Goal: Ask a question

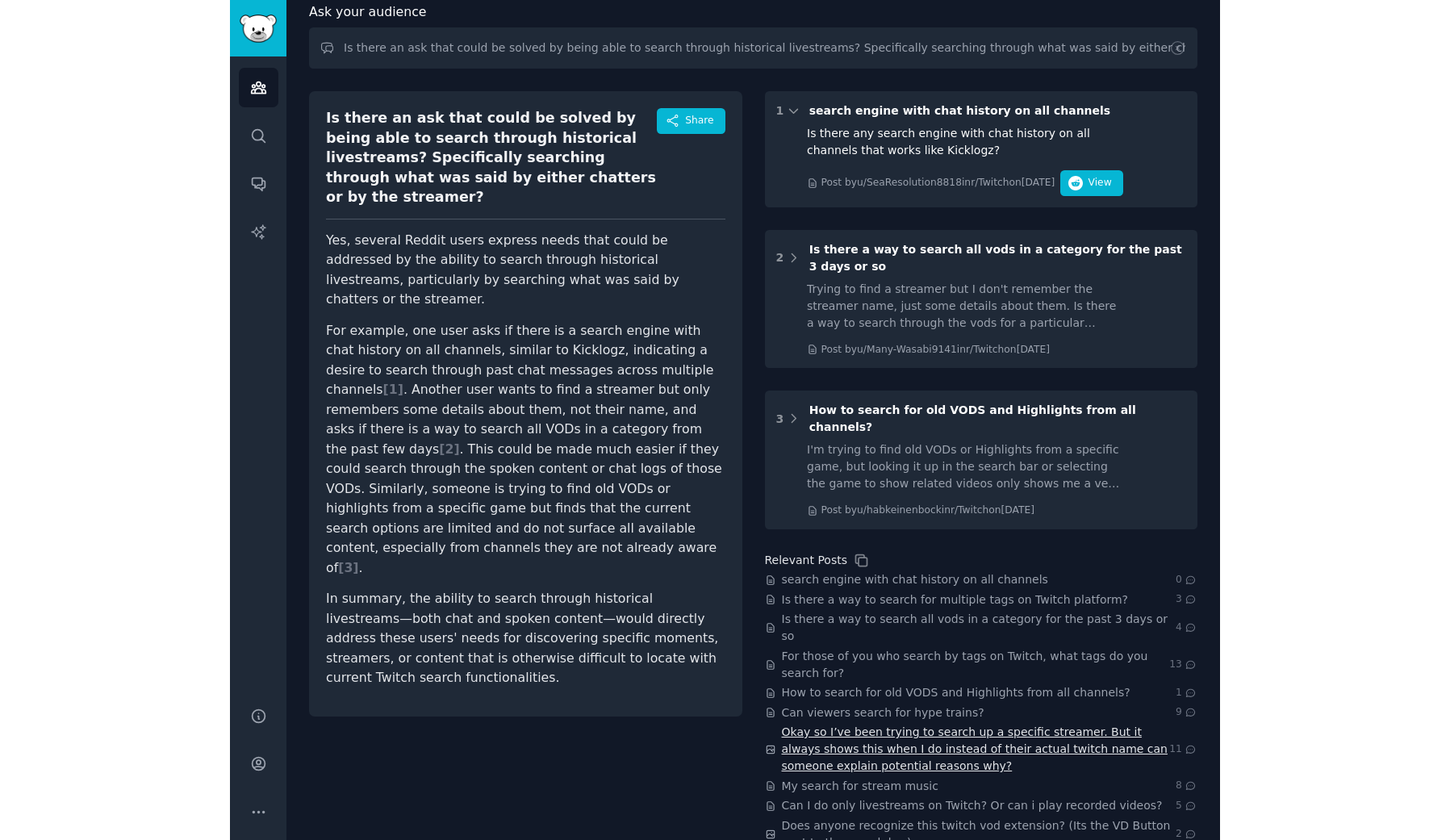
scroll to position [91, 0]
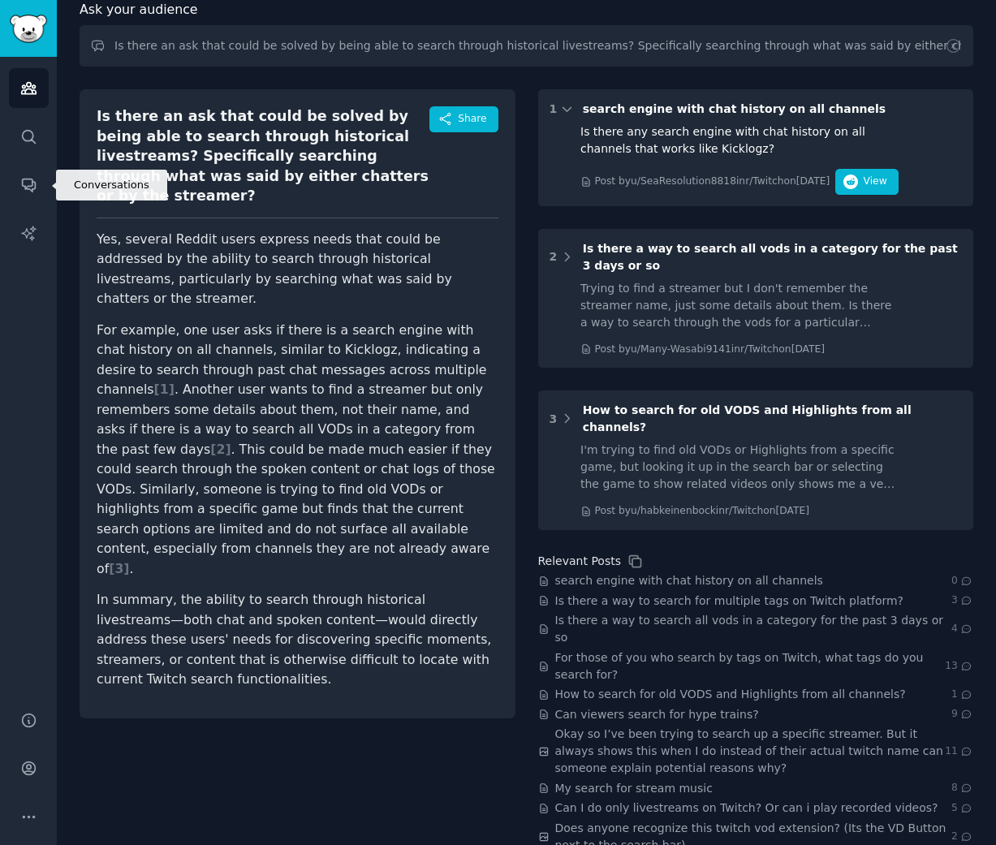
click at [24, 184] on icon "Sidebar" at bounding box center [28, 184] width 17 height 17
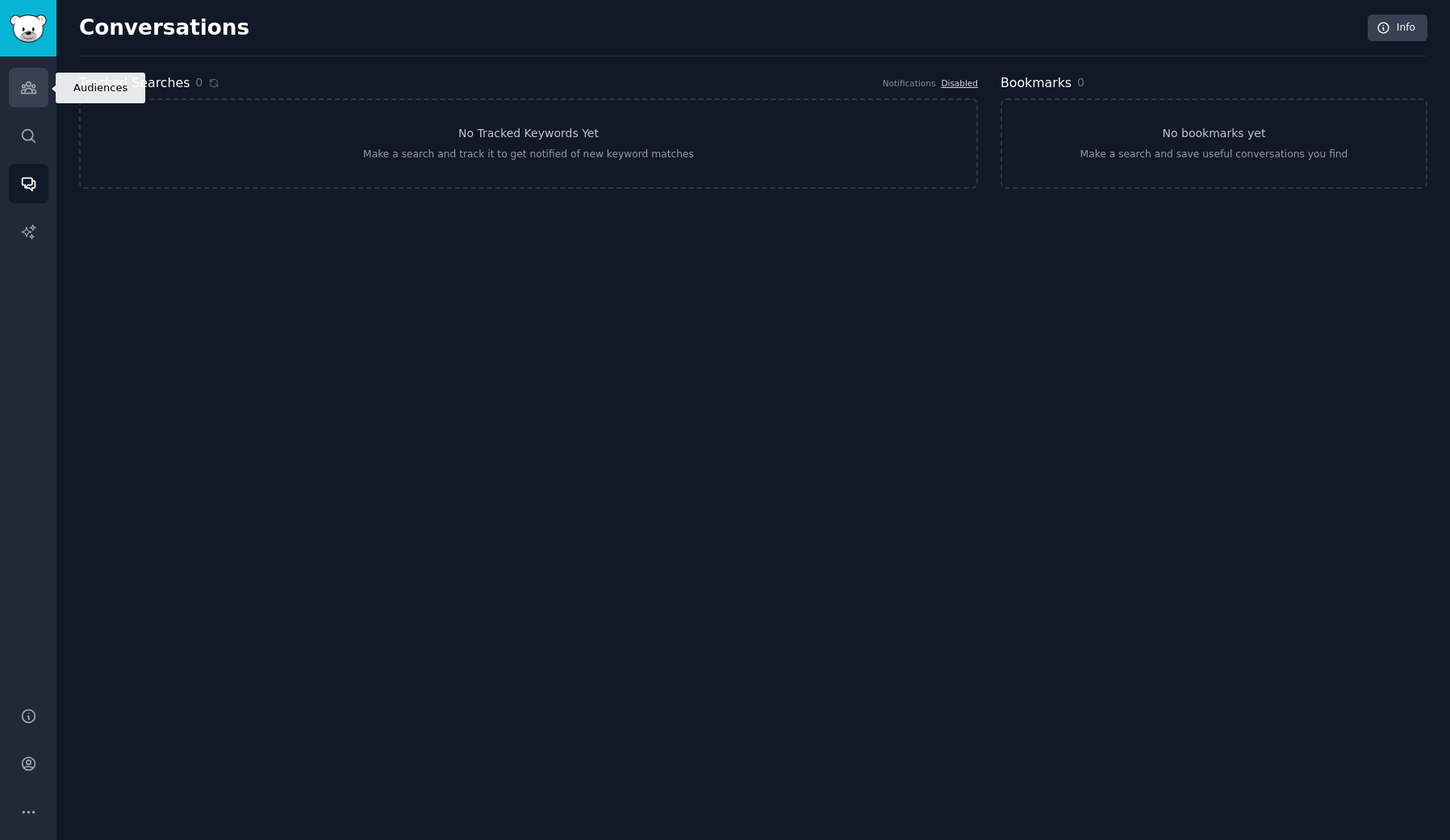
click at [24, 96] on icon "Sidebar" at bounding box center [28, 87] width 17 height 17
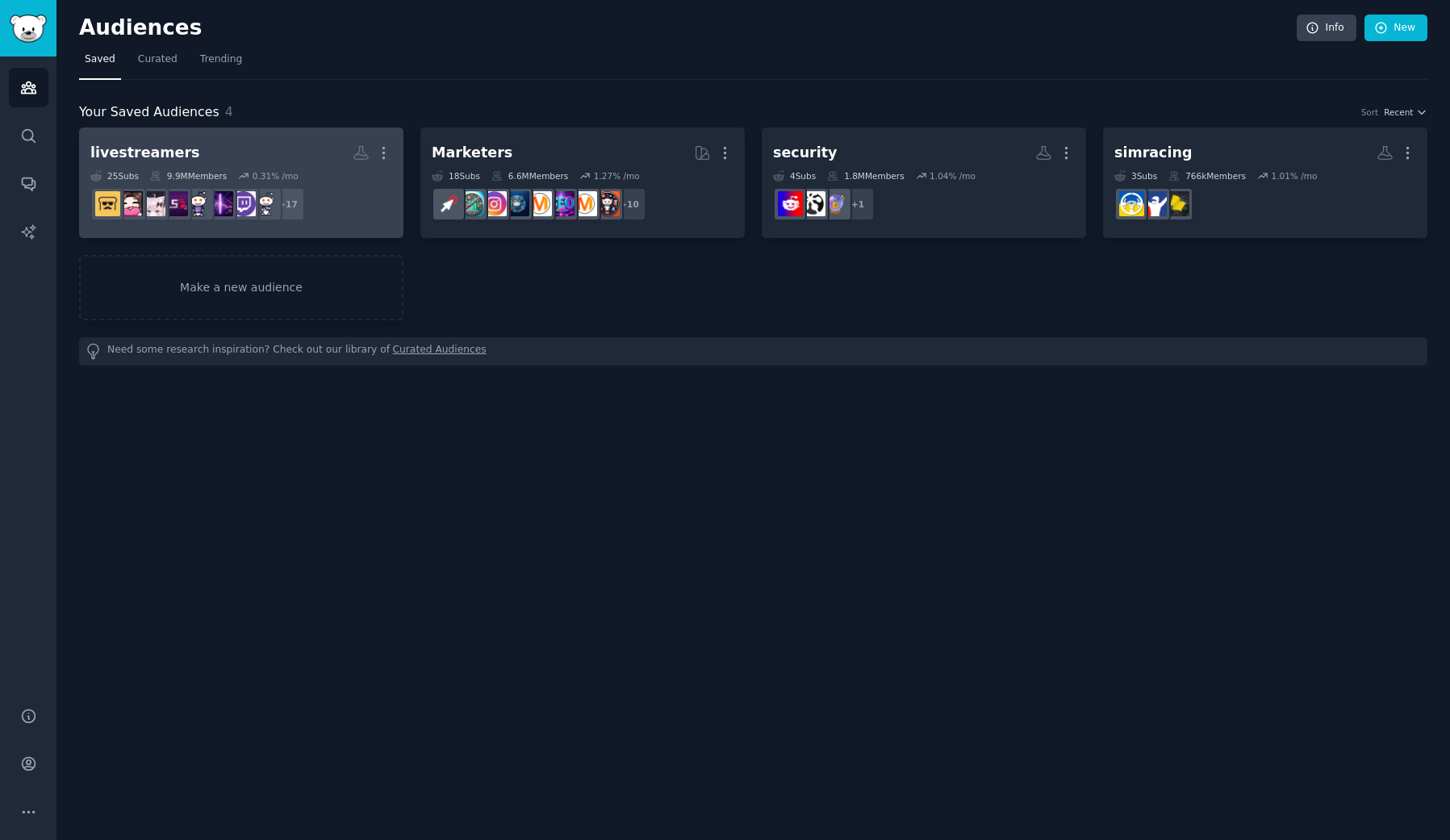
click at [297, 154] on h2 "livestreamers More" at bounding box center [242, 153] width 302 height 28
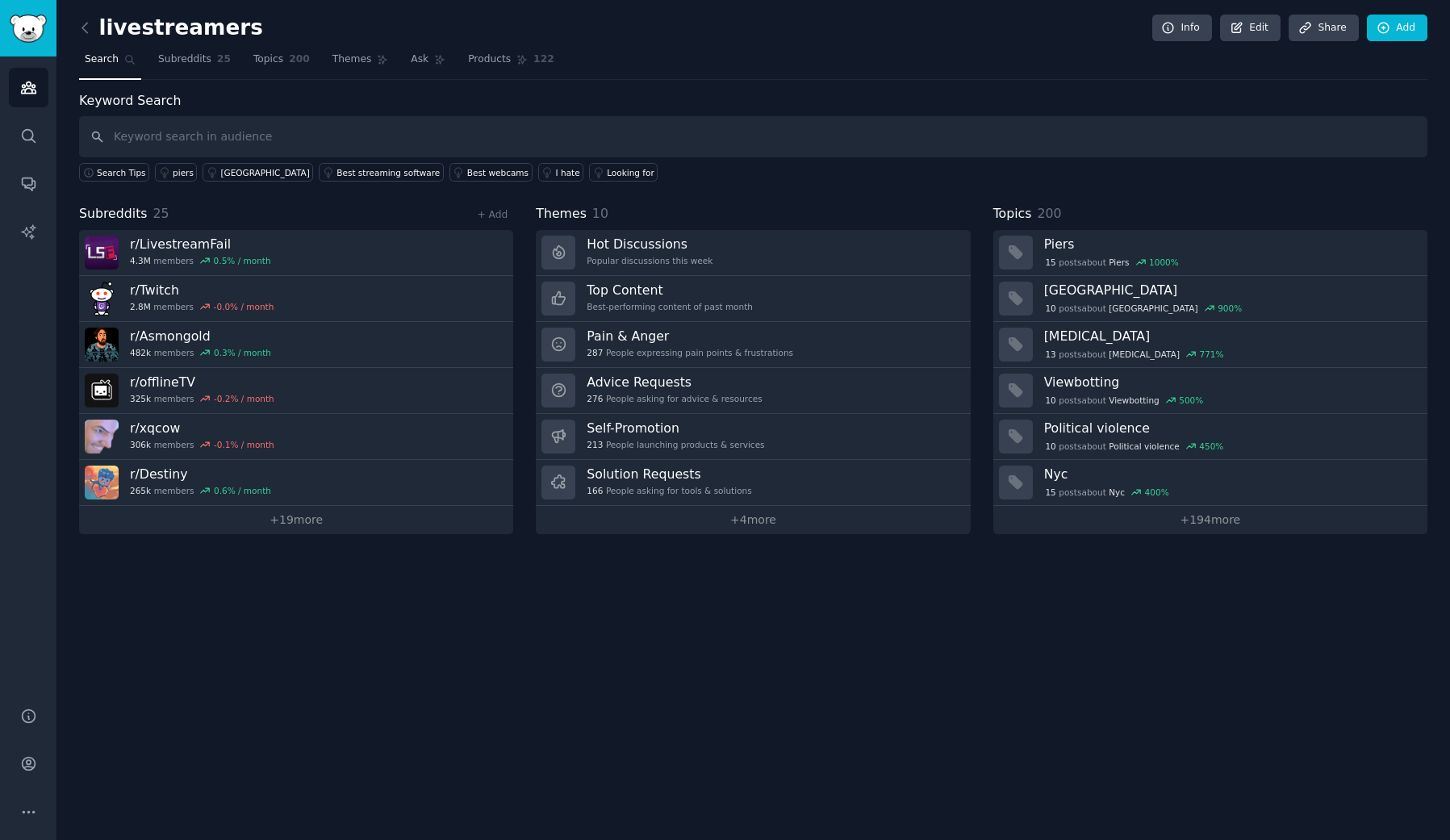
click at [295, 142] on input "text" at bounding box center [754, 136] width 1349 height 41
click at [261, 135] on input "text" at bounding box center [754, 136] width 1349 height 41
type input "A"
click at [420, 71] on link "Ask" at bounding box center [428, 63] width 46 height 33
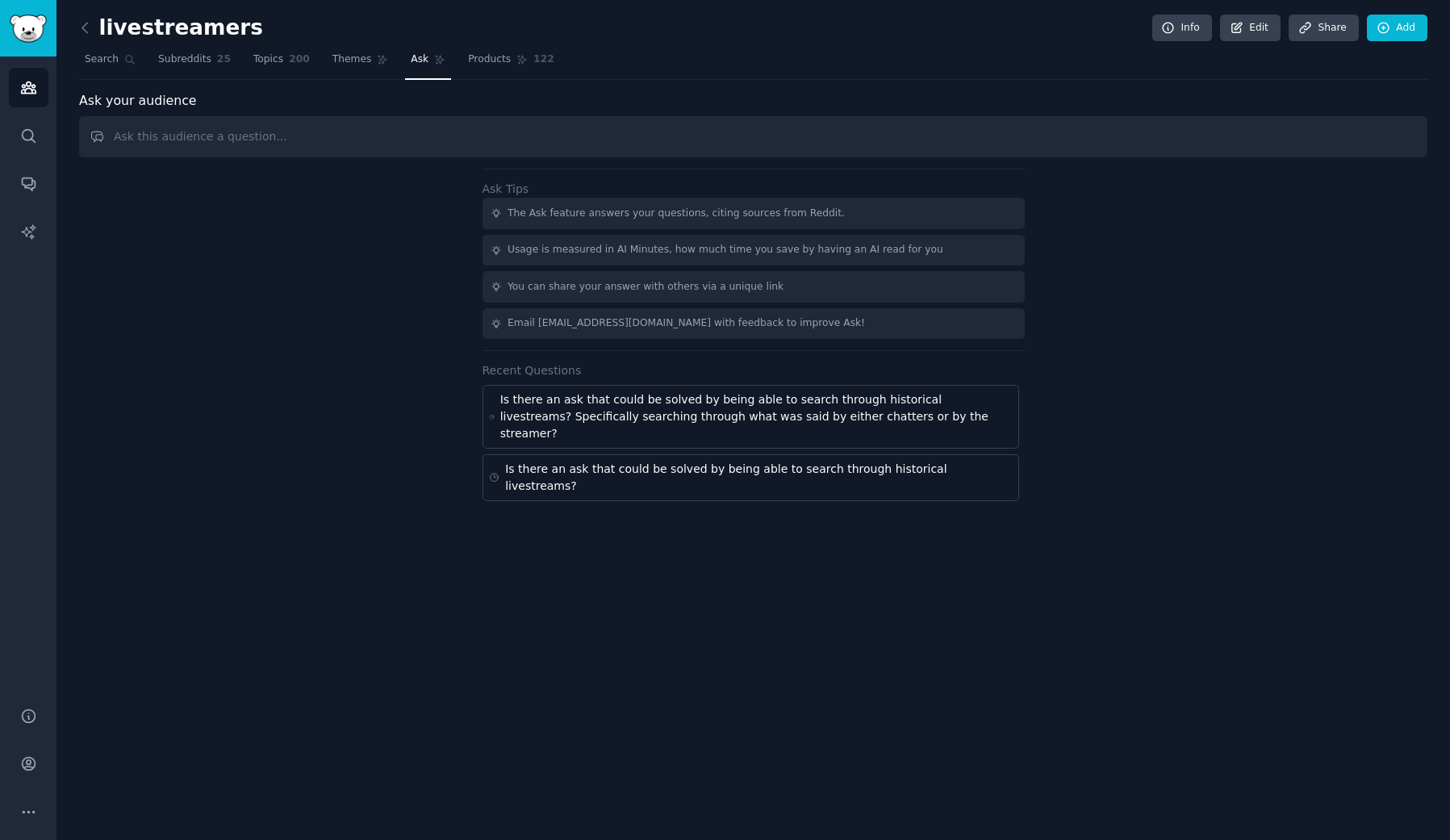
click at [423, 136] on input "text" at bounding box center [754, 136] width 1349 height 41
type input "Talking about searching through transcripts or what was said in chat or on the …"
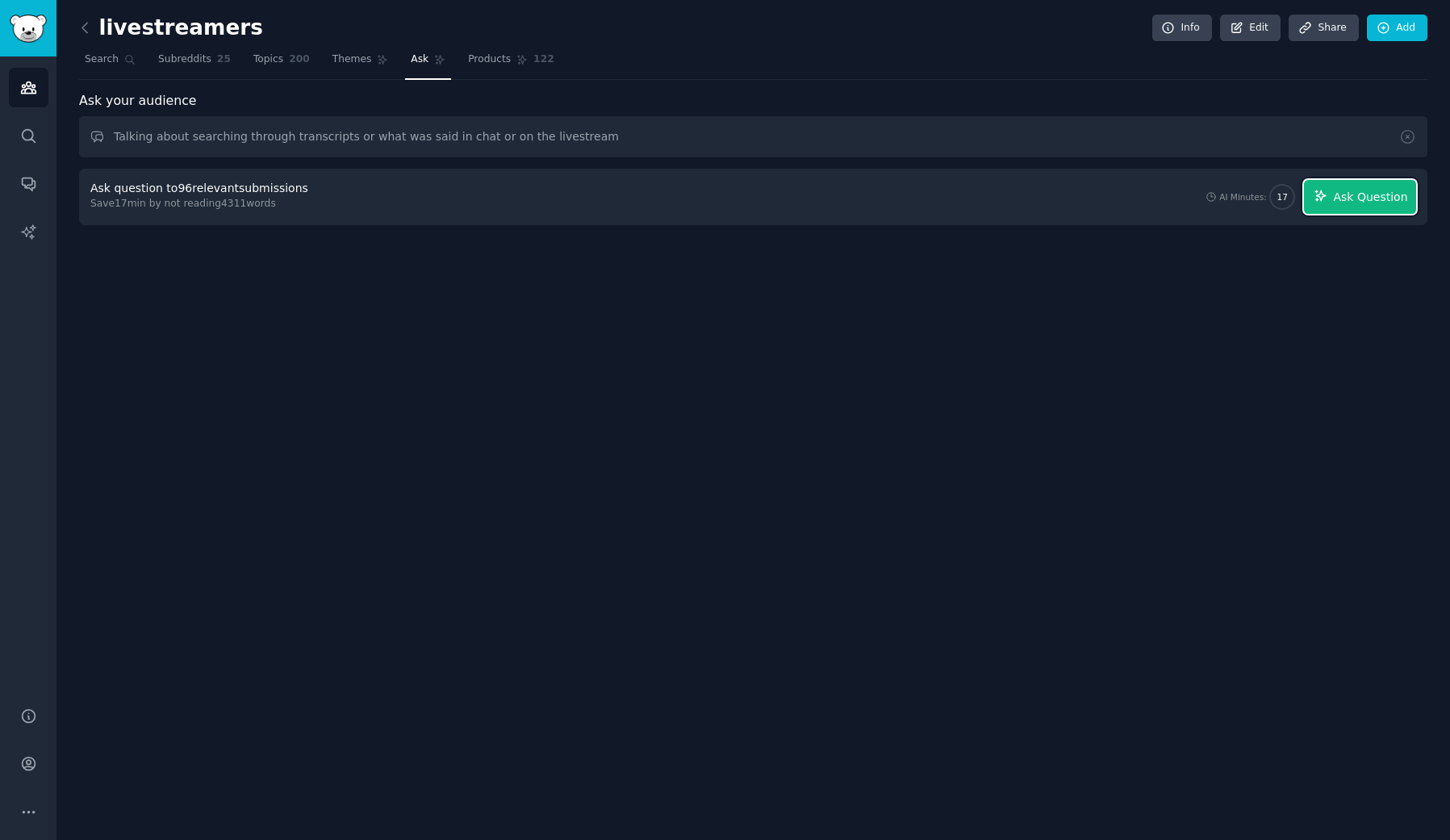
click at [990, 208] on button "Ask Question" at bounding box center [1360, 197] width 112 height 34
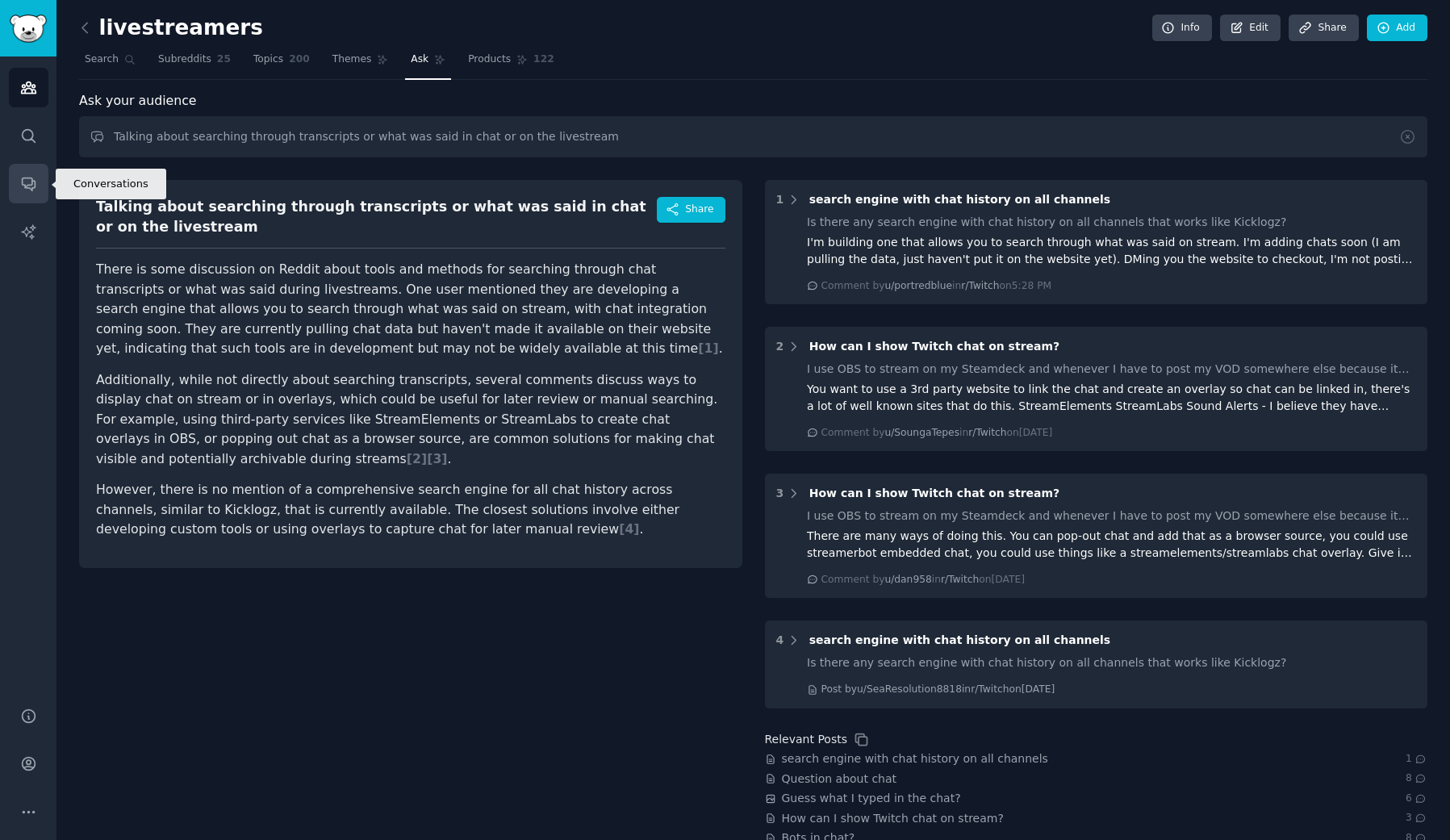
click at [35, 189] on icon "Sidebar" at bounding box center [28, 183] width 17 height 17
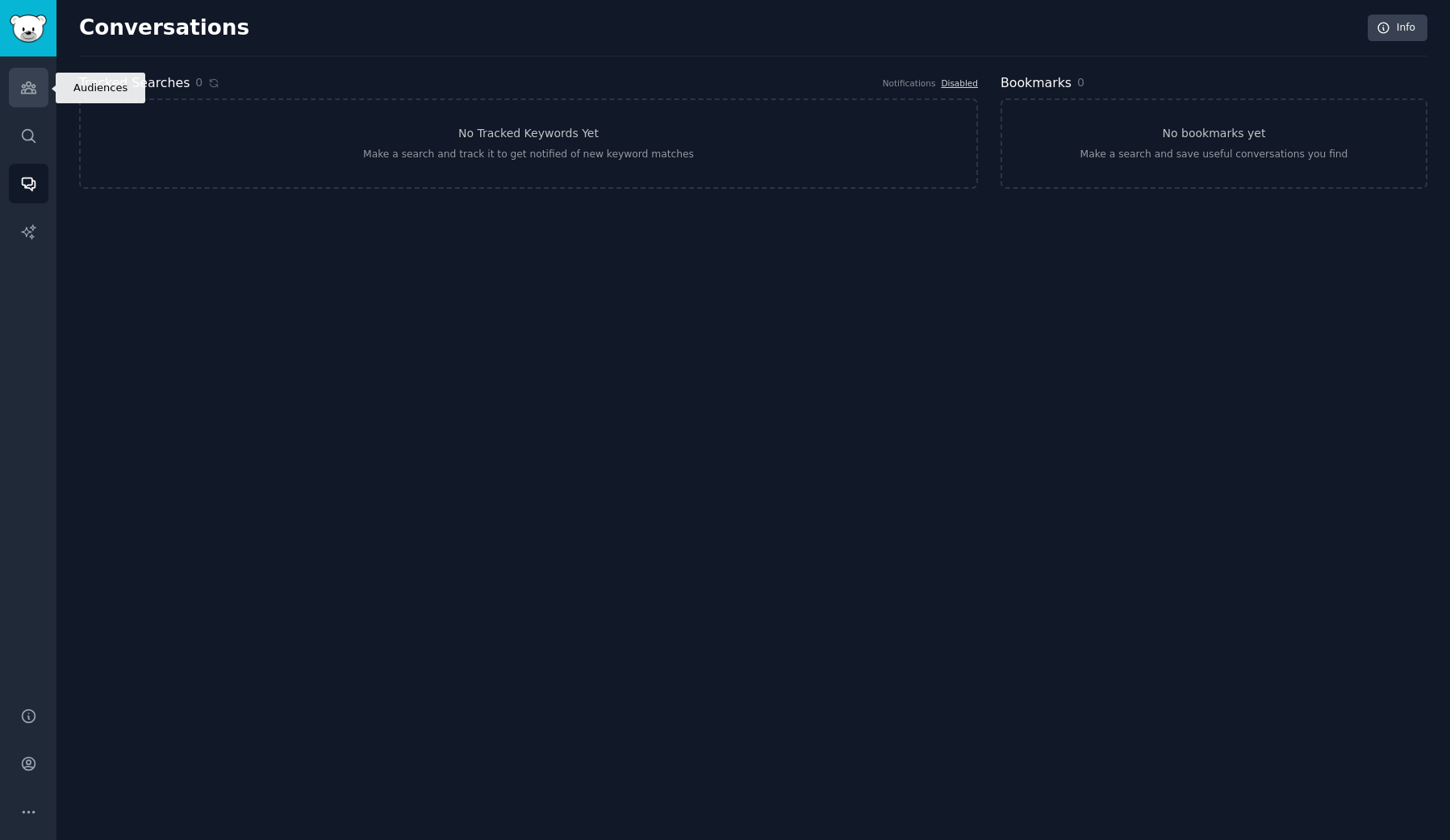
click at [36, 86] on icon "Sidebar" at bounding box center [28, 87] width 15 height 11
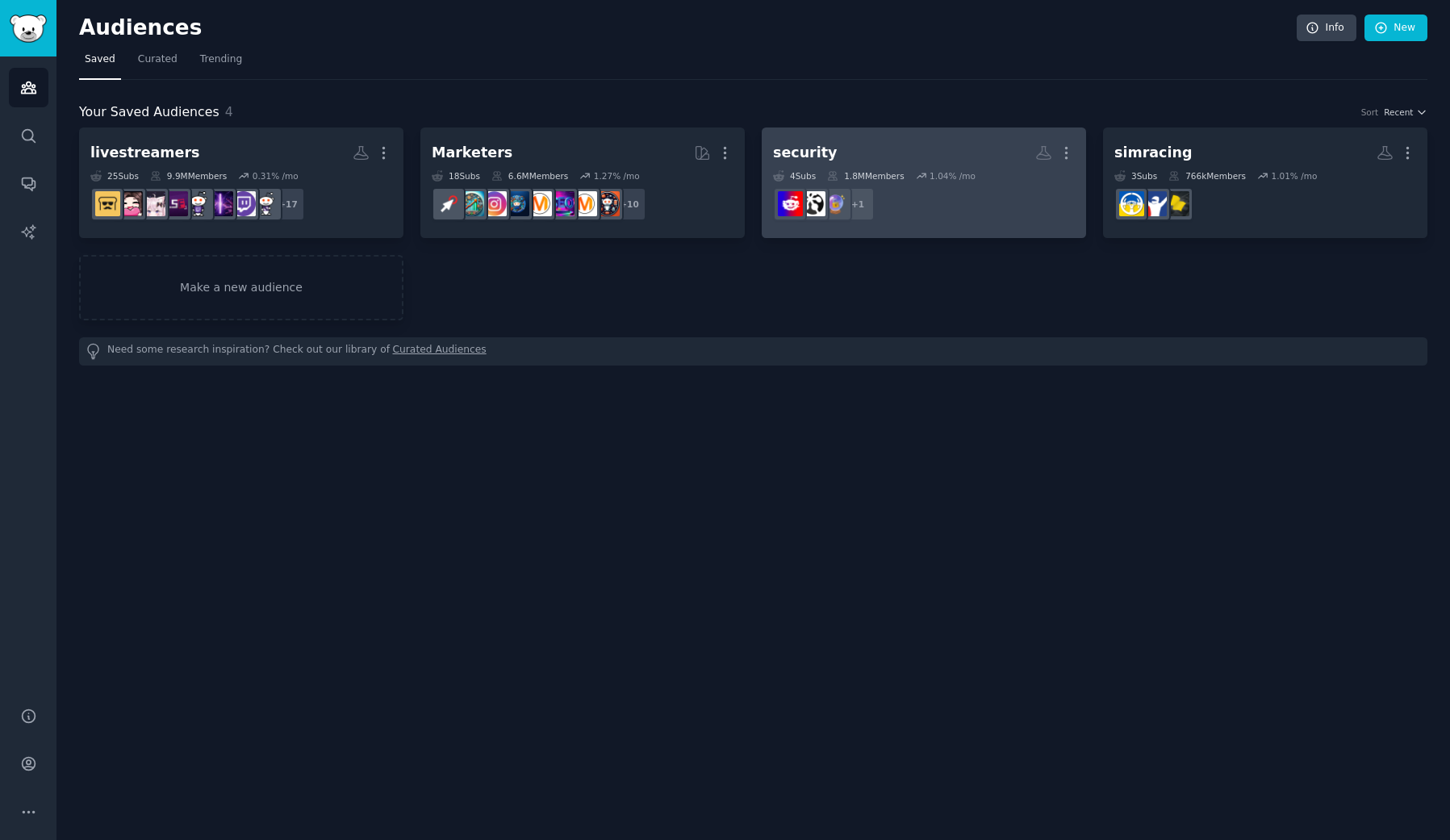
click at [816, 152] on div "security" at bounding box center [806, 153] width 65 height 20
